Goal: Task Accomplishment & Management: Complete application form

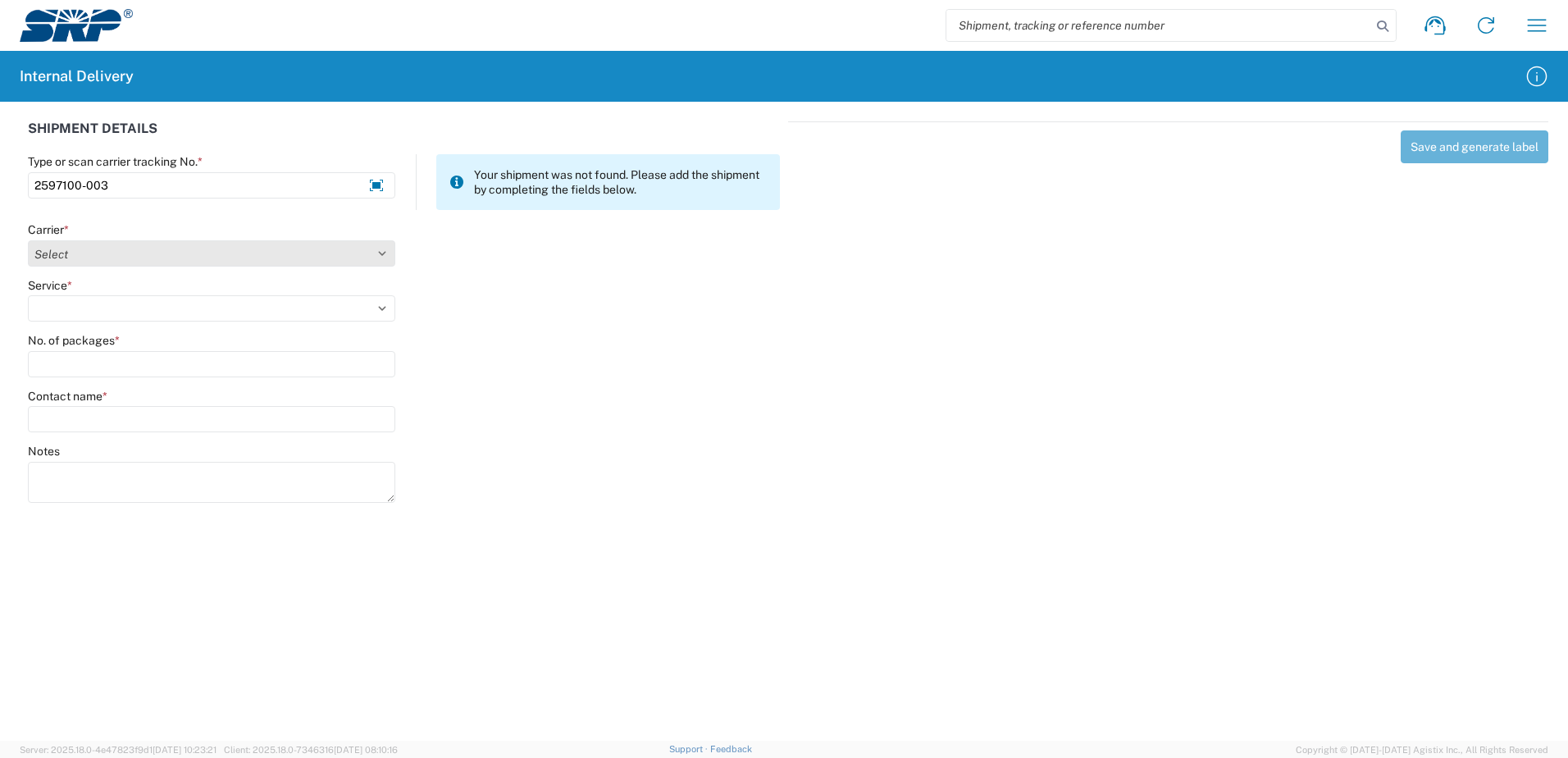
type input "2597100-003"
click at [382, 253] on select "Select Amazon Logistics ATI Trucking BC Dimerco Logistics Empire Southwest FedE…" at bounding box center [211, 252] width 367 height 26
select select "18714"
click at [28, 240] on select "Select Amazon Logistics ATI Trucking BC Dimerco Logistics Empire Southwest FedE…" at bounding box center [211, 252] width 367 height 26
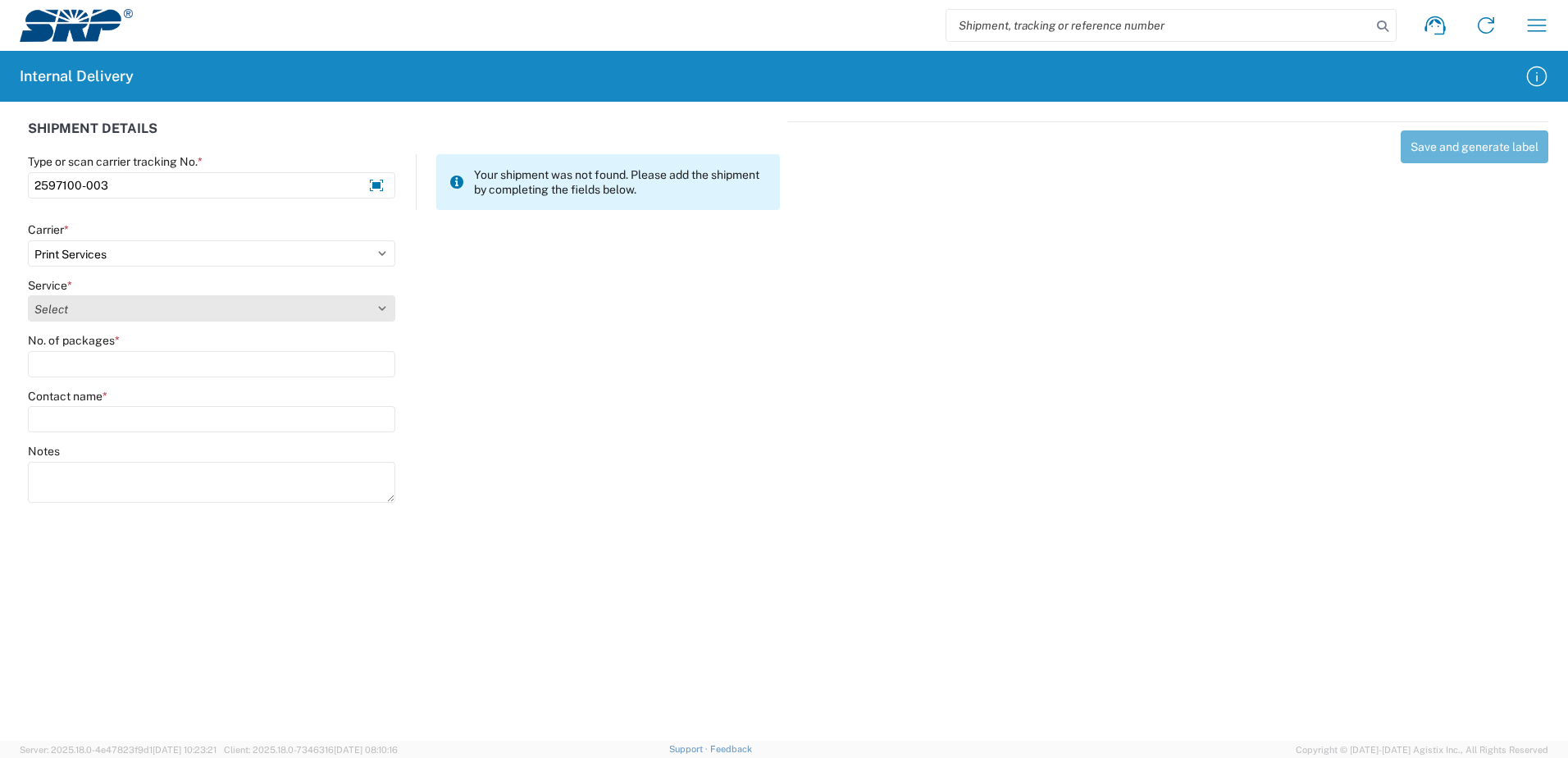
click at [384, 307] on select "Select Ground Inter-office" at bounding box center [211, 308] width 367 height 26
select select "35764"
click at [28, 295] on select "Select Ground Inter-office" at bounding box center [211, 308] width 367 height 26
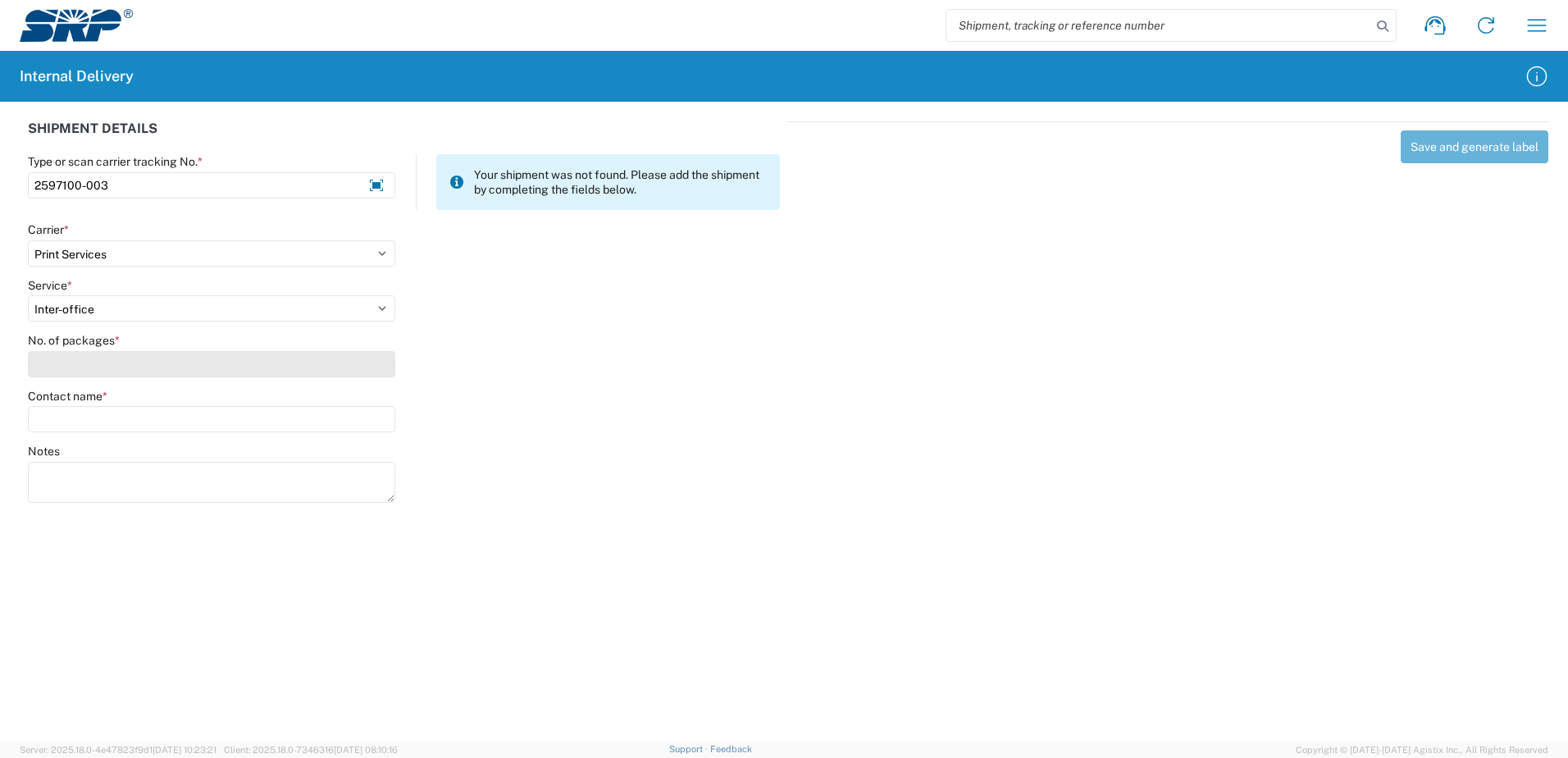
click at [365, 367] on input "No. of packages *" at bounding box center [211, 363] width 367 height 26
type input "1"
click at [353, 419] on input "Contact name *" at bounding box center [211, 419] width 367 height 26
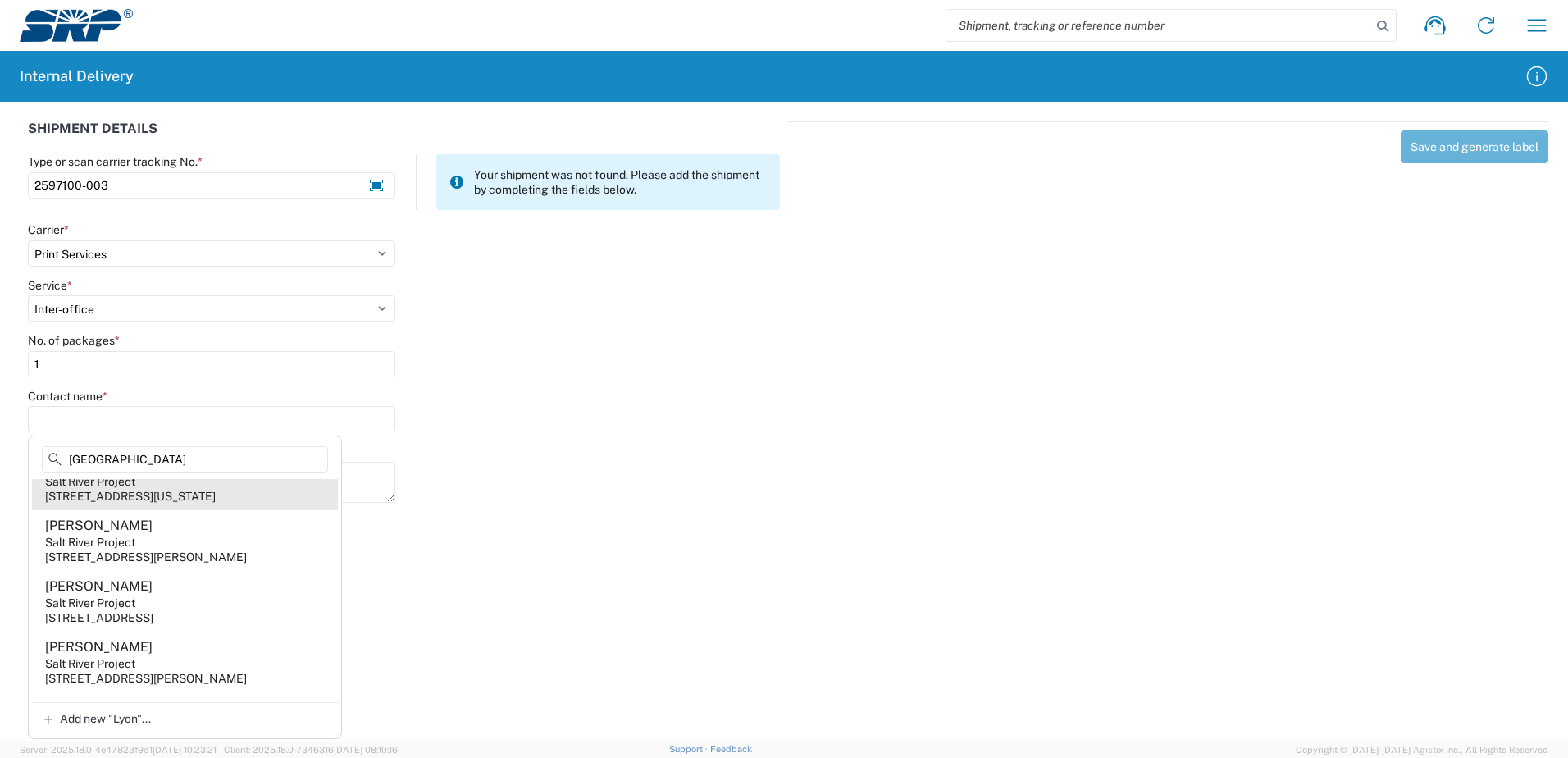
scroll to position [164, 0]
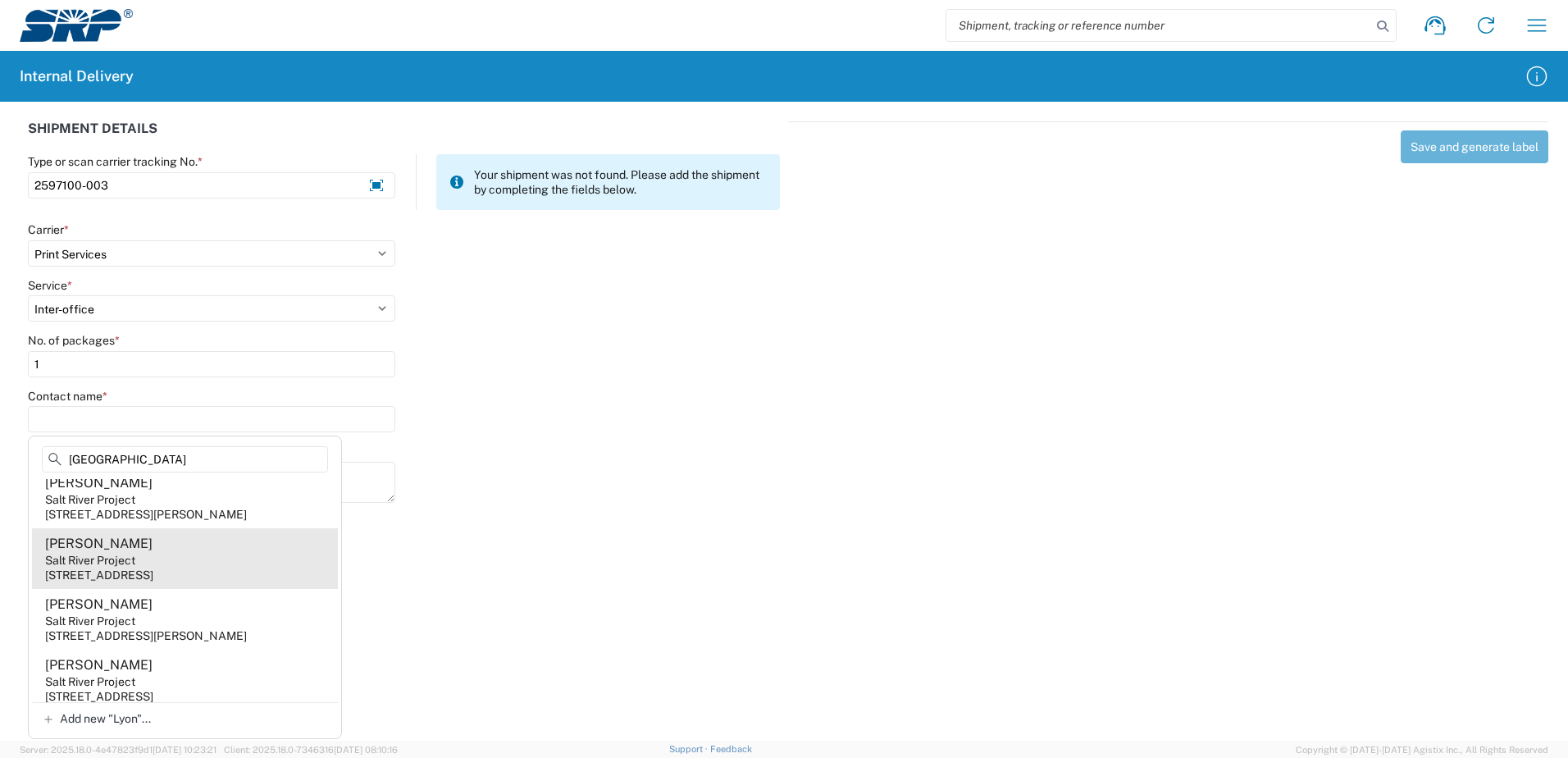
type input "[GEOGRAPHIC_DATA]"
click at [126, 568] on div "Salt River Project" at bounding box center [90, 559] width 90 height 14
type input "[PERSON_NAME]"
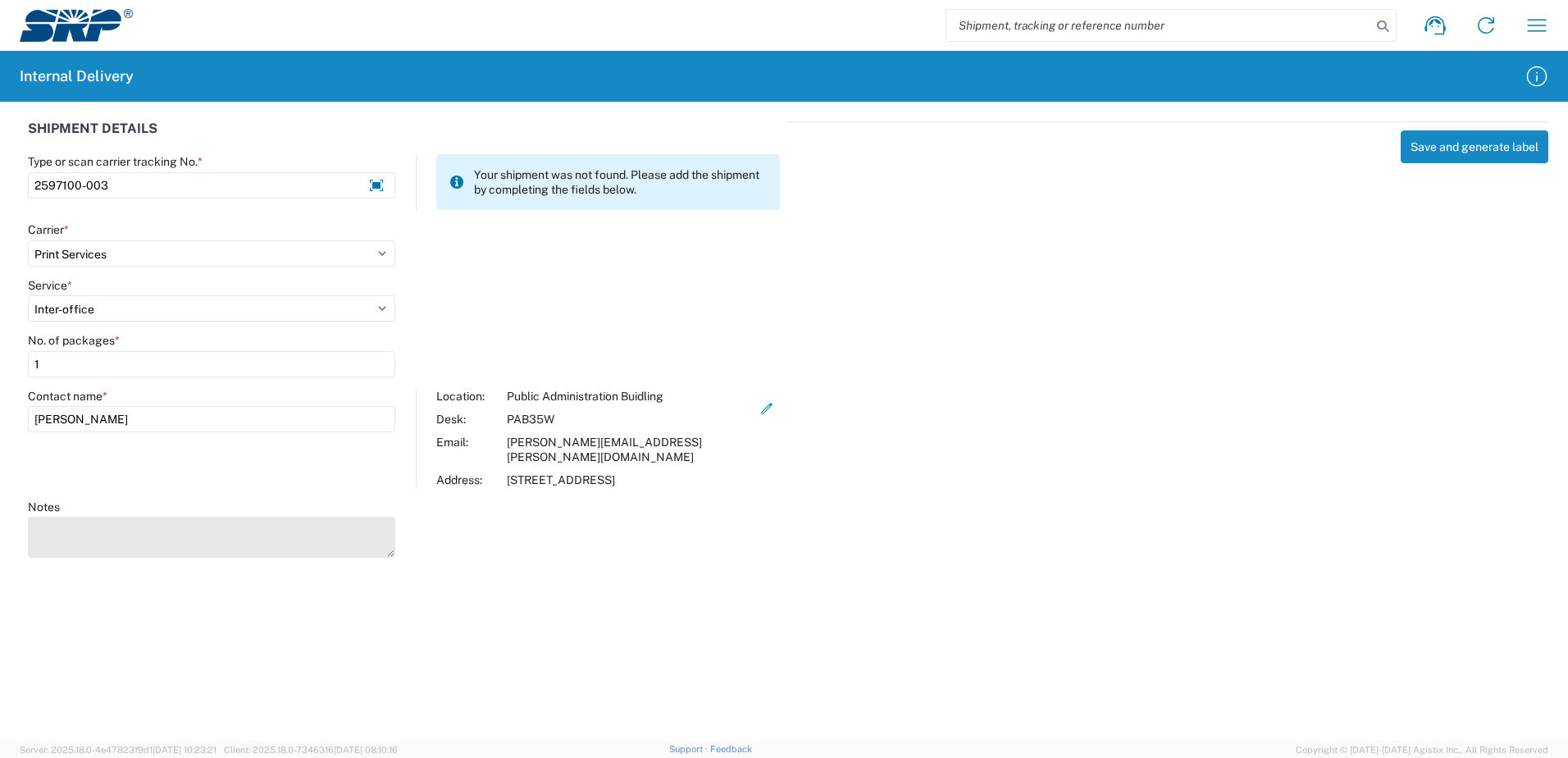
click at [96, 517] on textarea "Notes" at bounding box center [211, 537] width 367 height 41
type textarea "Deliver to PAB Building 15 Storage Room D. Large Banner Event Name."
click at [1098, 455] on div "Save and generate label" at bounding box center [1168, 336] width 760 height 431
click at [1470, 152] on button "Save and generate label" at bounding box center [1474, 146] width 147 height 32
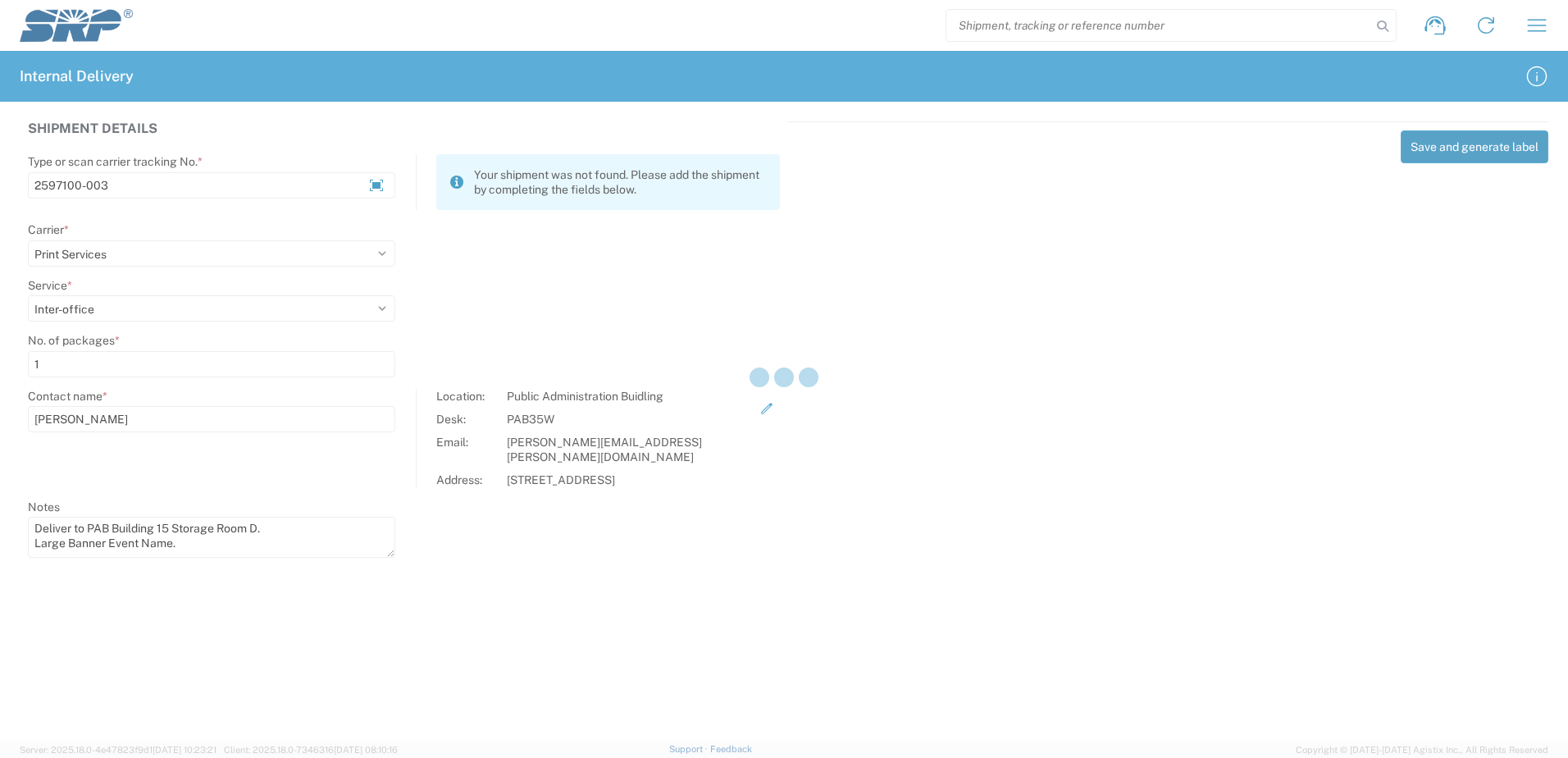
select select
